Goal: Task Accomplishment & Management: Use online tool/utility

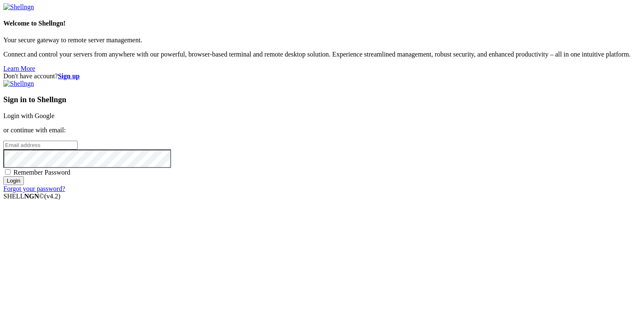
type input "[PERSON_NAME][EMAIL_ADDRESS][DOMAIN_NAME]"
click at [24, 185] on input "Login" at bounding box center [13, 181] width 21 height 9
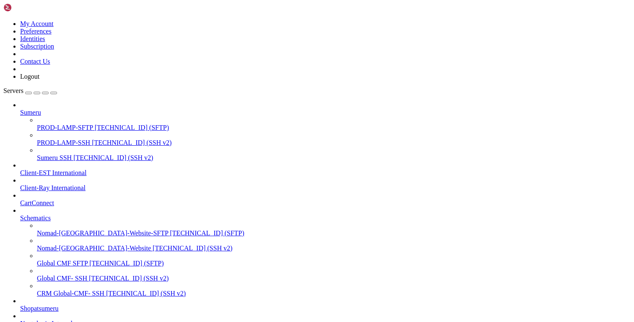
scroll to position [149, 0]
click at [63, 275] on span "Global CMF- SSH" at bounding box center [62, 278] width 50 height 7
